Goal: Task Accomplishment & Management: Manage account settings

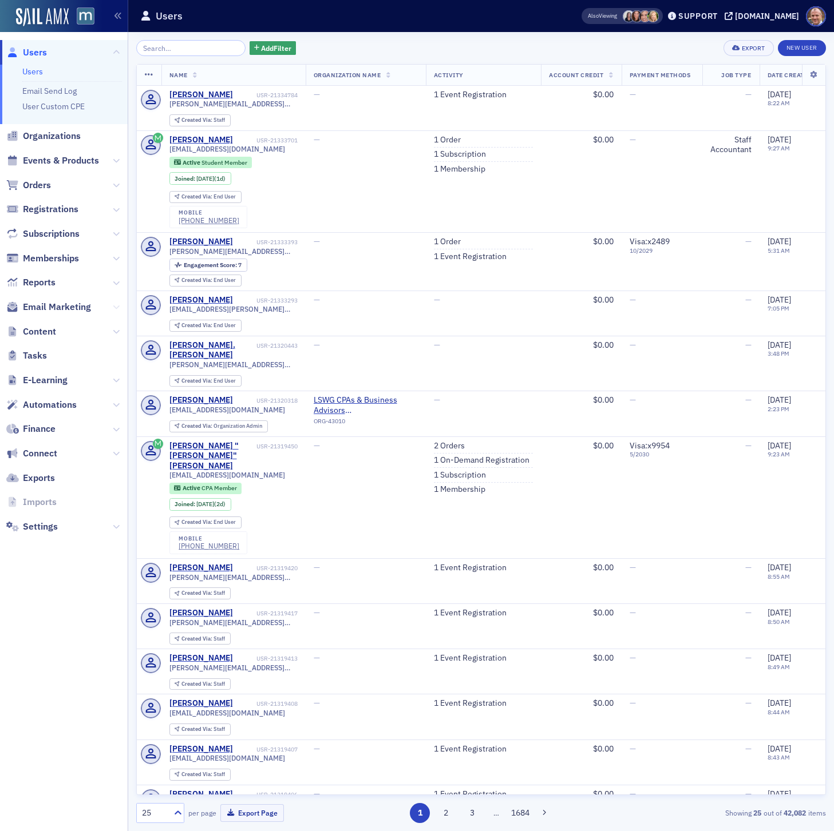
click at [117, 306] on icon at bounding box center [116, 307] width 7 height 7
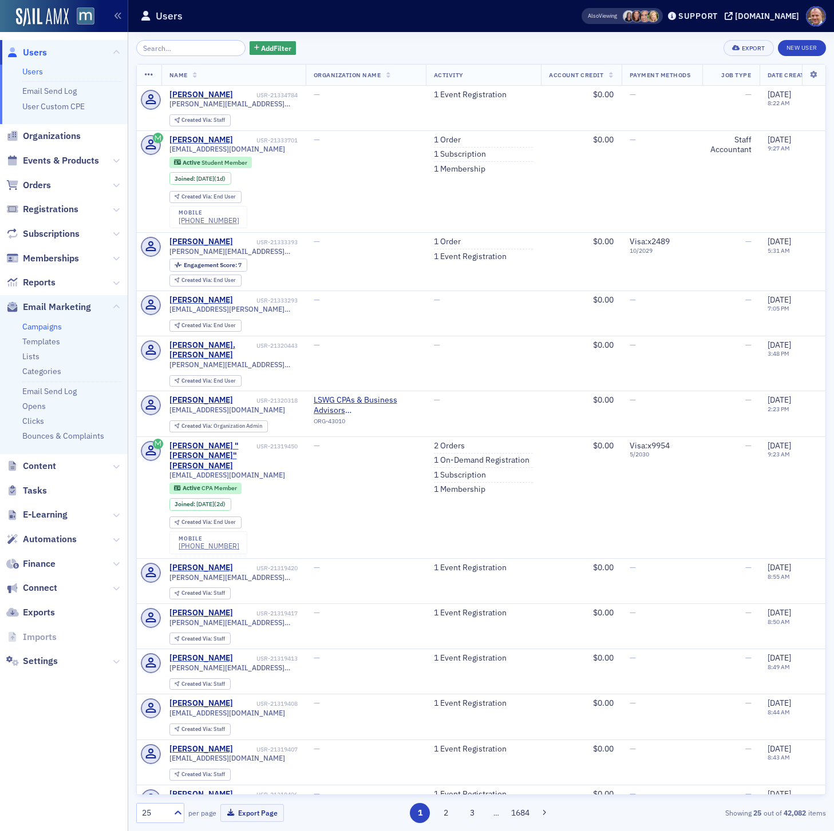
click at [43, 327] on link "Campaigns" at bounding box center [41, 327] width 39 height 10
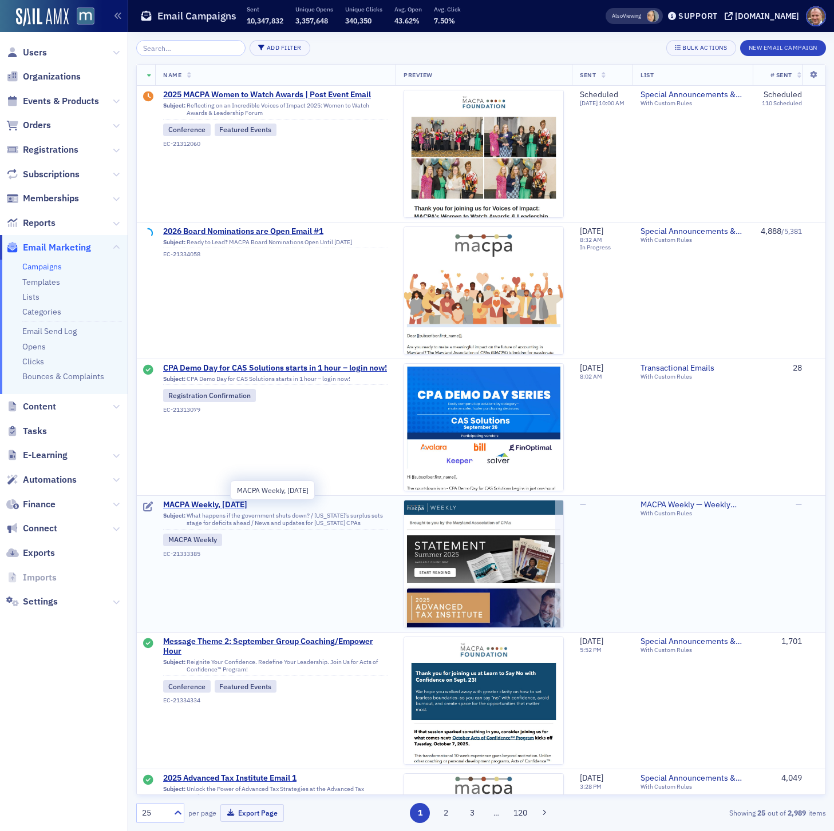
click at [225, 508] on span "MACPA Weekly, [DATE]" at bounding box center [275, 505] width 224 height 10
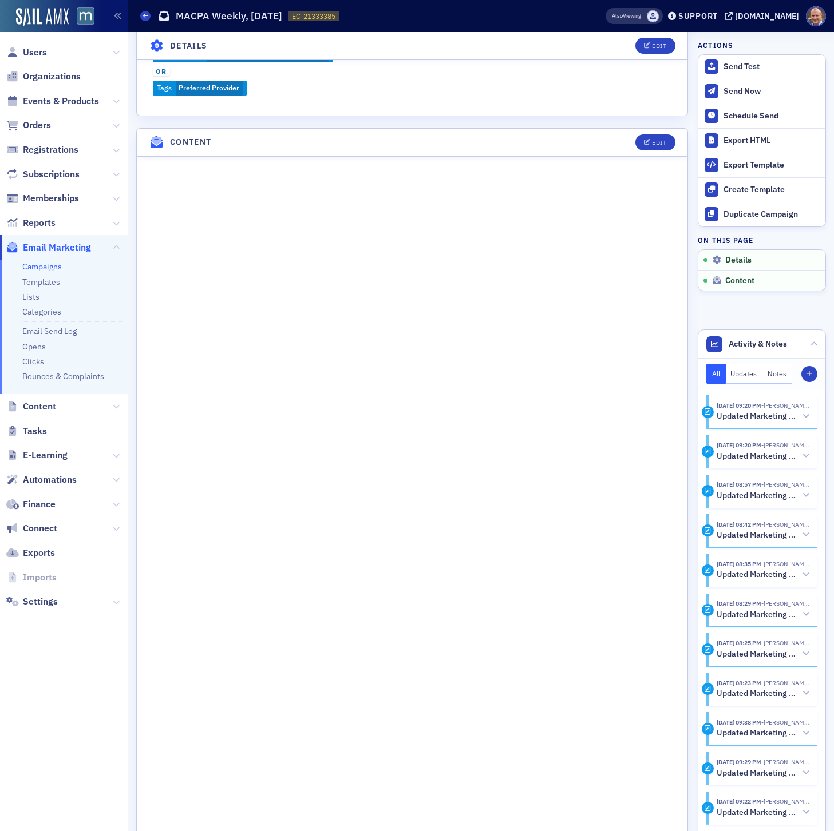
scroll to position [590, 0]
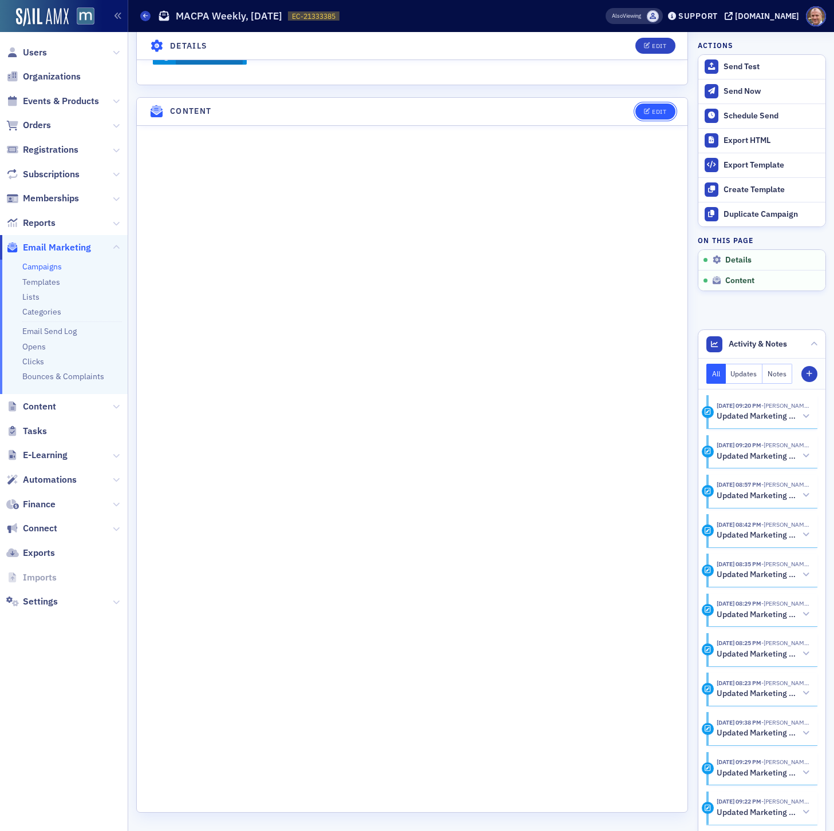
click at [660, 114] on button "Edit" at bounding box center [654, 112] width 39 height 16
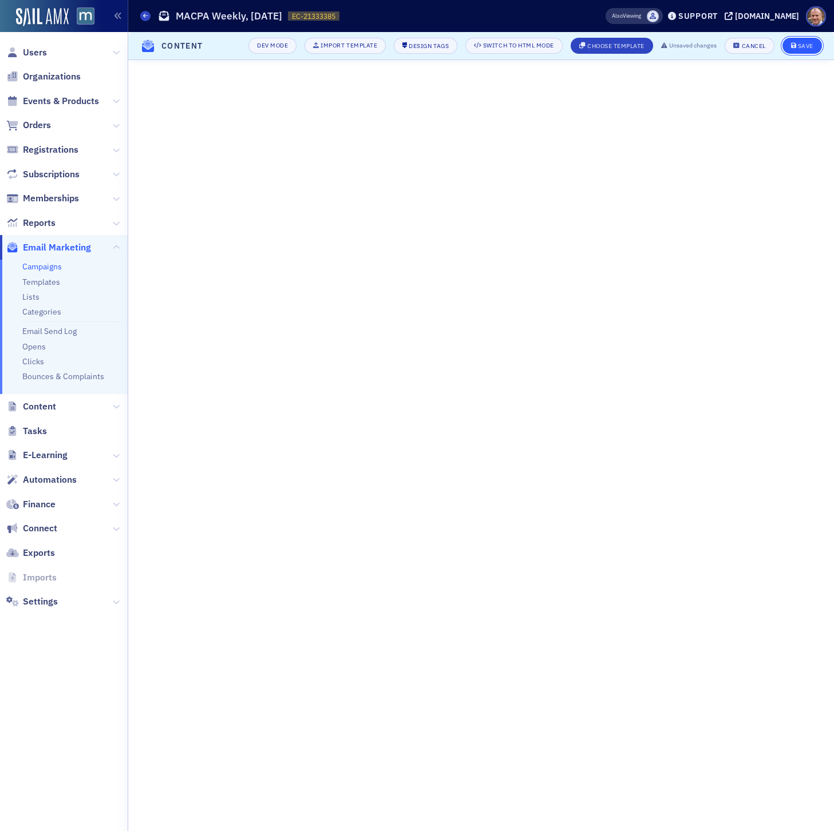
click at [813, 44] on button "Save" at bounding box center [801, 46] width 39 height 16
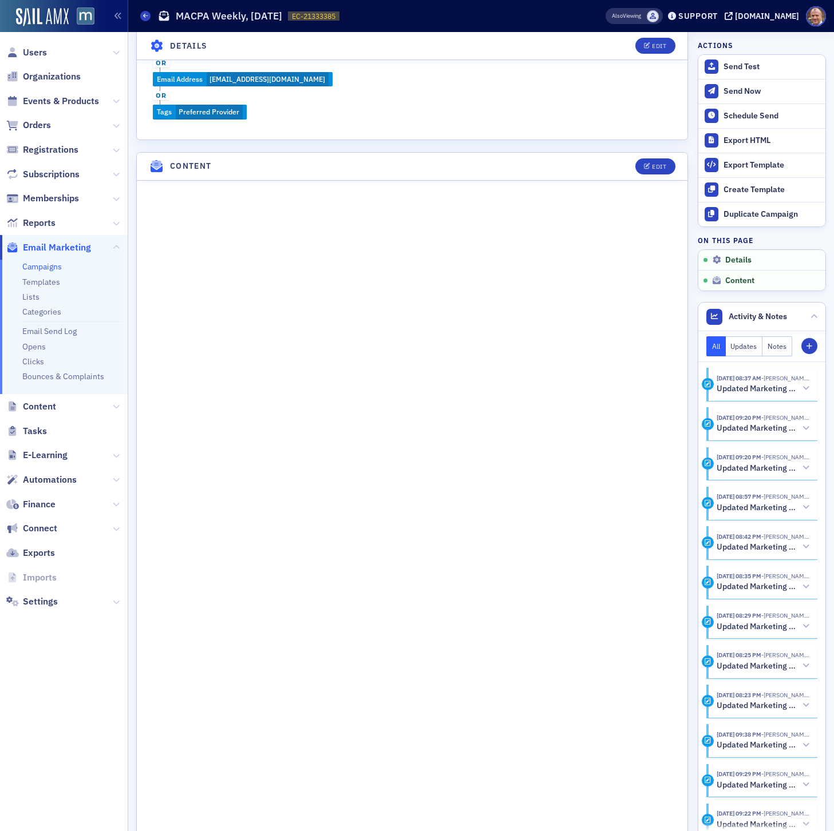
scroll to position [590, 0]
